Goal: Information Seeking & Learning: Learn about a topic

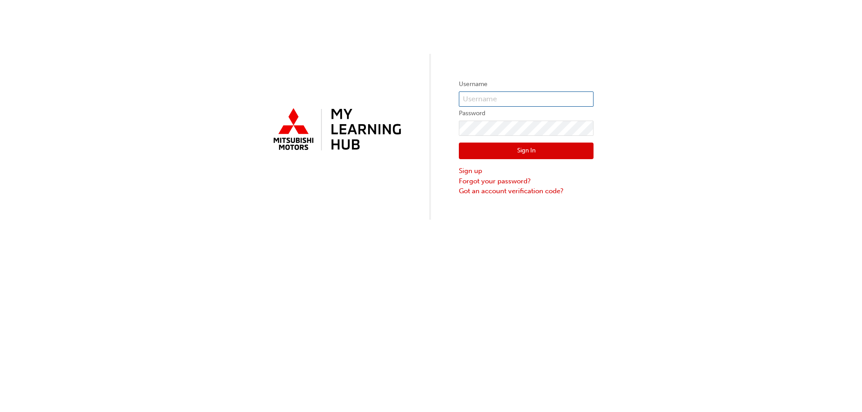
type input "[EMAIL_ADDRESS][DOMAIN_NAME]"
click at [558, 154] on button "Sign In" at bounding box center [526, 151] width 135 height 17
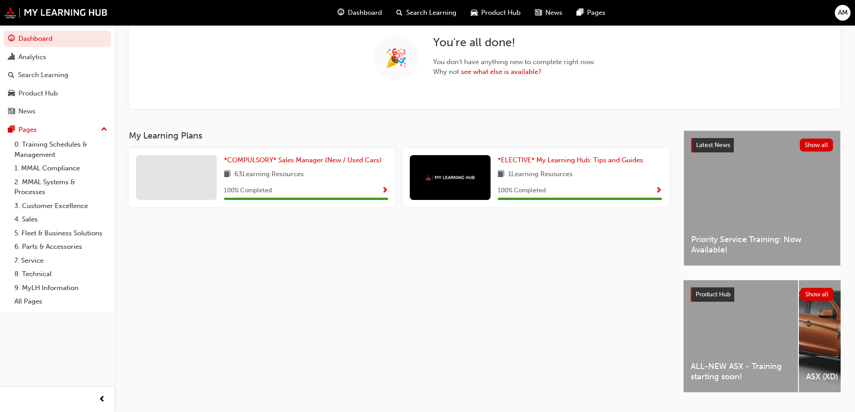
scroll to position [96, 0]
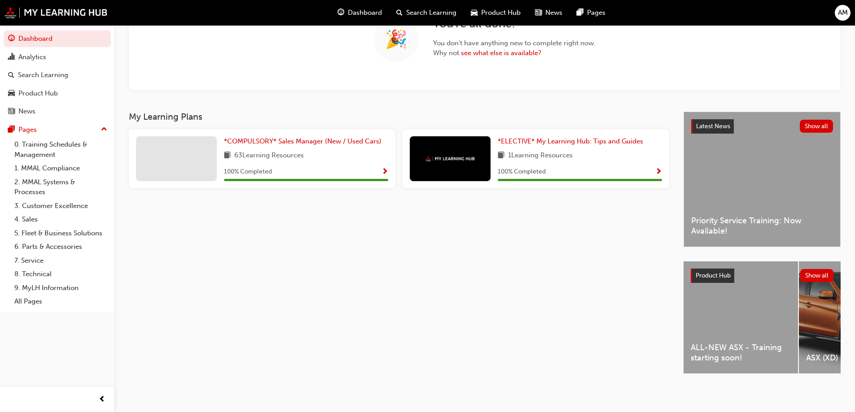
click at [704, 273] on span "Product Hub" at bounding box center [712, 276] width 35 height 8
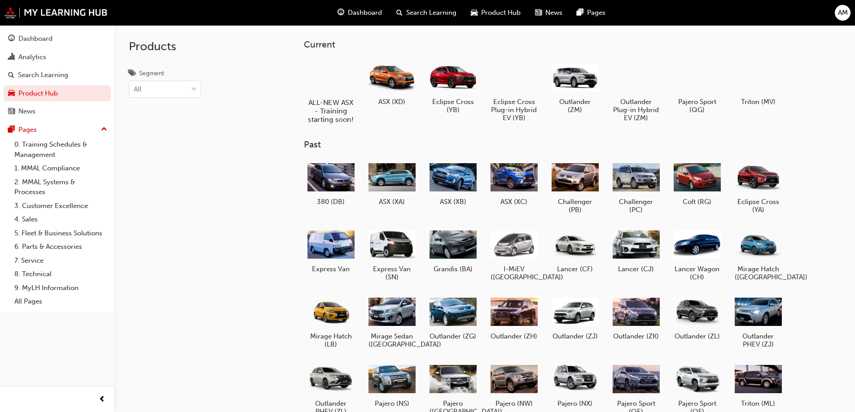
click at [332, 84] on div at bounding box center [331, 77] width 50 height 36
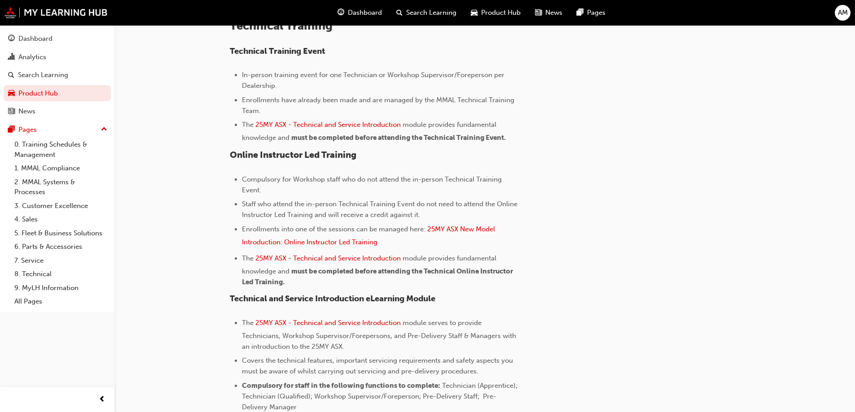
scroll to position [213, 0]
